Goal: Navigation & Orientation: Find specific page/section

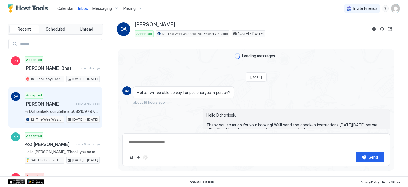
scroll to position [154, 0]
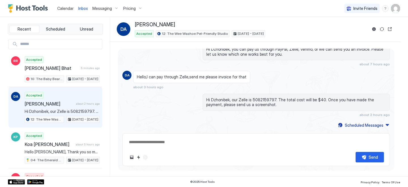
click at [61, 10] on span "Calendar" at bounding box center [65, 8] width 16 height 5
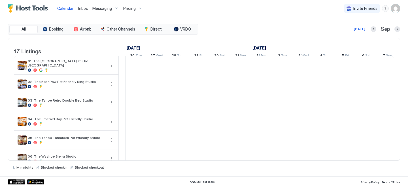
scroll to position [0, 315]
click at [83, 7] on span "Inbox" at bounding box center [83, 8] width 10 height 5
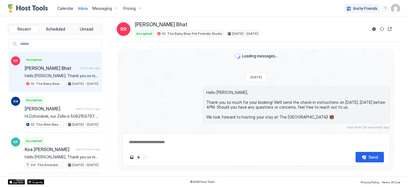
scroll to position [12, 0]
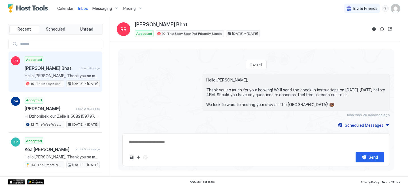
click at [65, 6] on span "Calendar" at bounding box center [65, 8] width 16 height 5
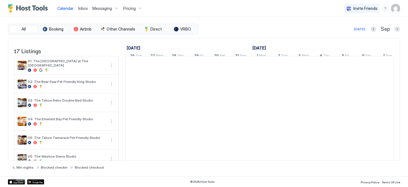
scroll to position [0, 315]
